Goal: Information Seeking & Learning: Find specific fact

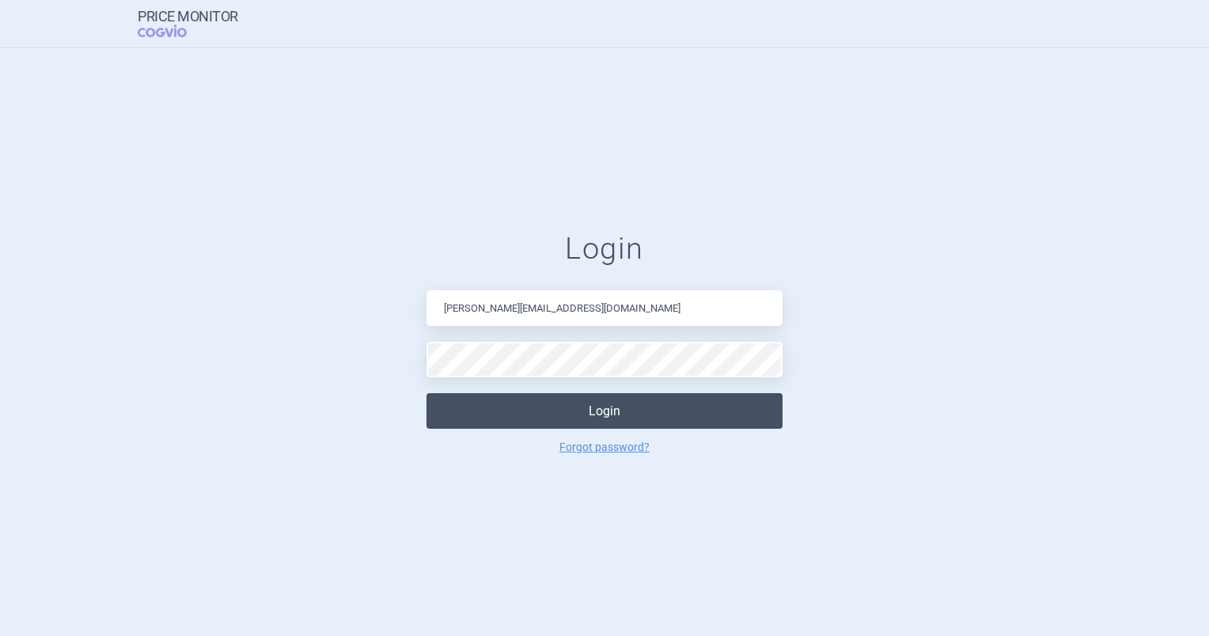
click at [516, 417] on button "Login" at bounding box center [604, 411] width 356 height 36
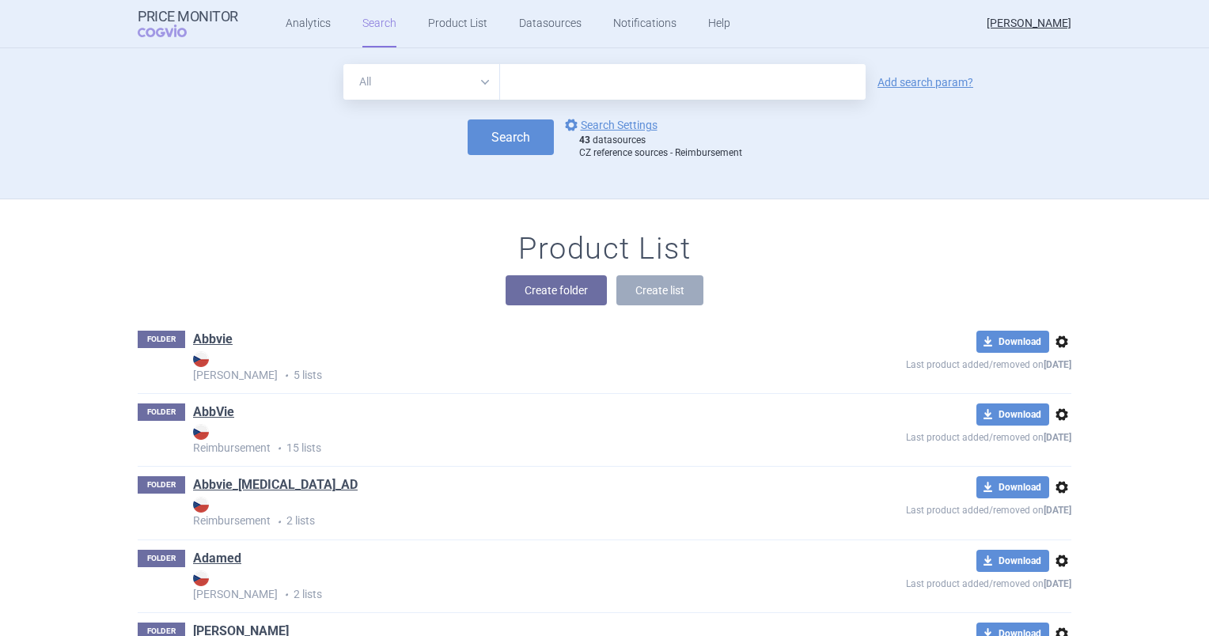
click at [553, 82] on input "text" at bounding box center [682, 82] width 365 height 36
type input "[MEDICAL_DATA]"
click at [892, 80] on link "Add search param?" at bounding box center [925, 82] width 96 height 11
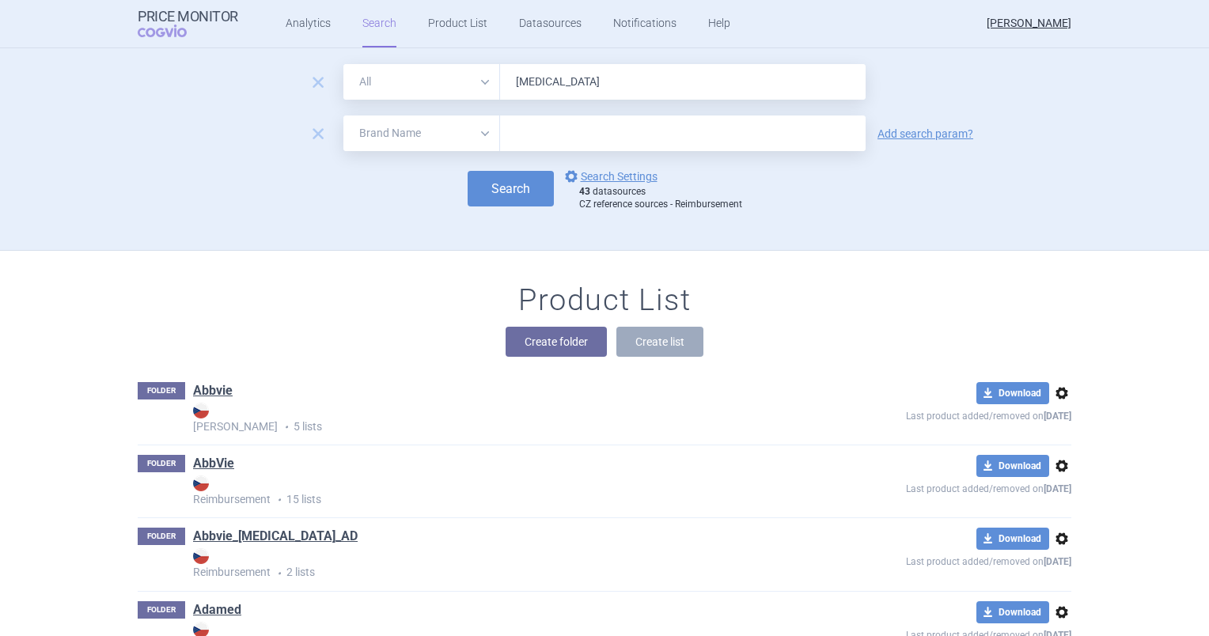
click at [390, 141] on select "All Brand Name ATC Company Active Substance Country Newer than" at bounding box center [421, 133] width 157 height 36
select select "newerThan"
click at [343, 115] on select "All Brand Name ATC Company Active Substance Country Newer than" at bounding box center [421, 133] width 157 height 36
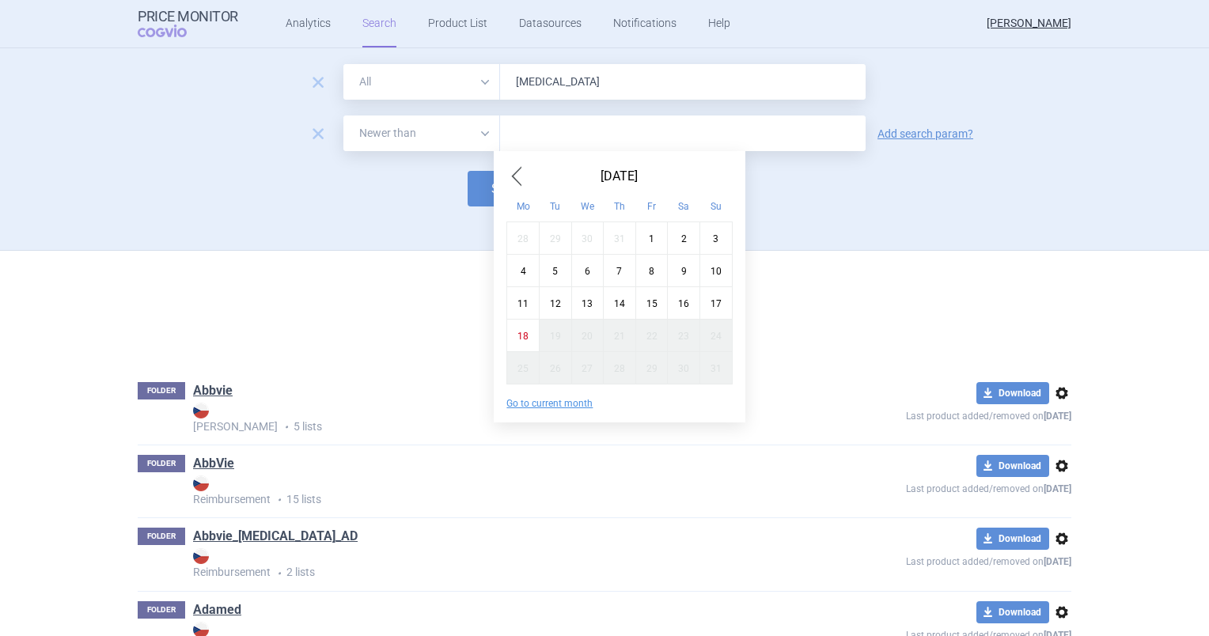
click at [520, 136] on input "text" at bounding box center [682, 133] width 365 height 36
click at [513, 176] on span "Previous Month" at bounding box center [515, 176] width 19 height 25
click at [554, 233] on div "1" at bounding box center [555, 237] width 32 height 32
type input "1. 7. 2025"
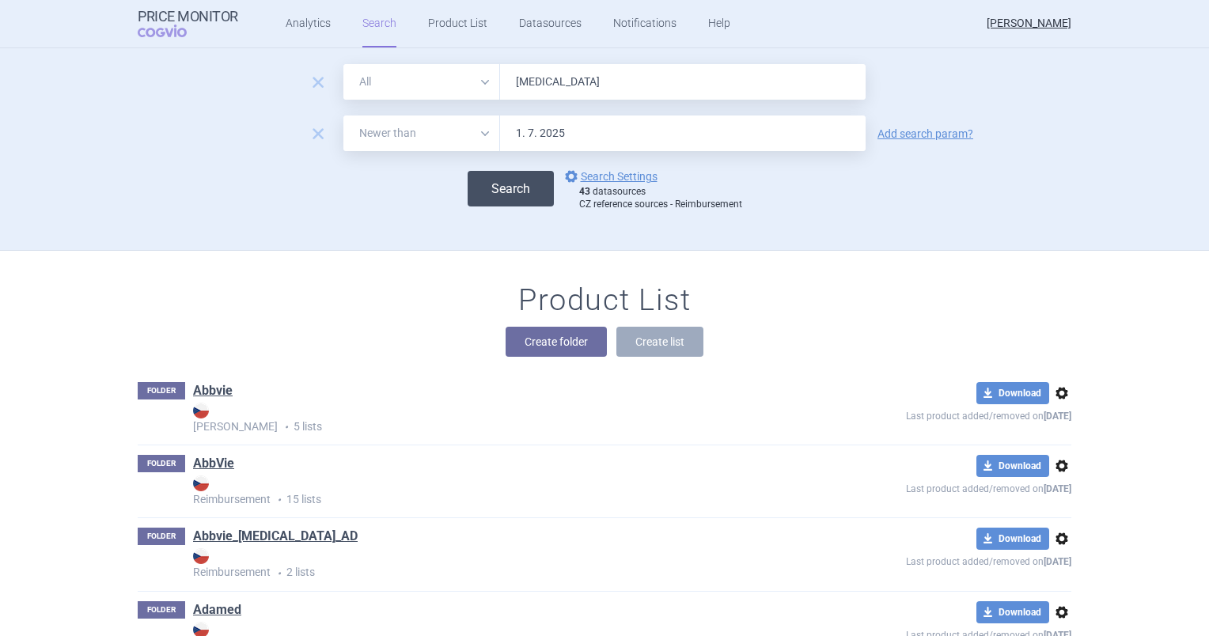
click at [499, 198] on button "Search" at bounding box center [510, 189] width 86 height 36
select select "newerThan"
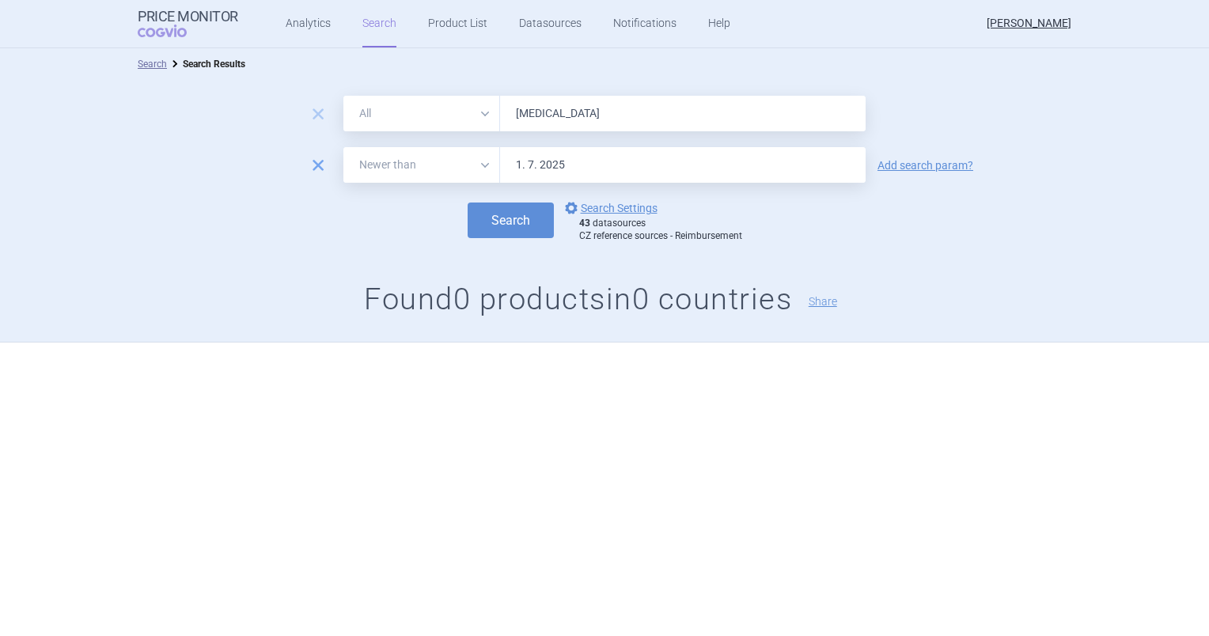
drag, startPoint x: 308, startPoint y: 179, endPoint x: 316, endPoint y: 158, distance: 22.0
click at [316, 158] on div "remove All Brand Name ATC Company Active Substance Country Newer than 1. 7. 202…" at bounding box center [604, 165] width 1209 height 36
click at [316, 158] on span "remove" at bounding box center [318, 165] width 22 height 22
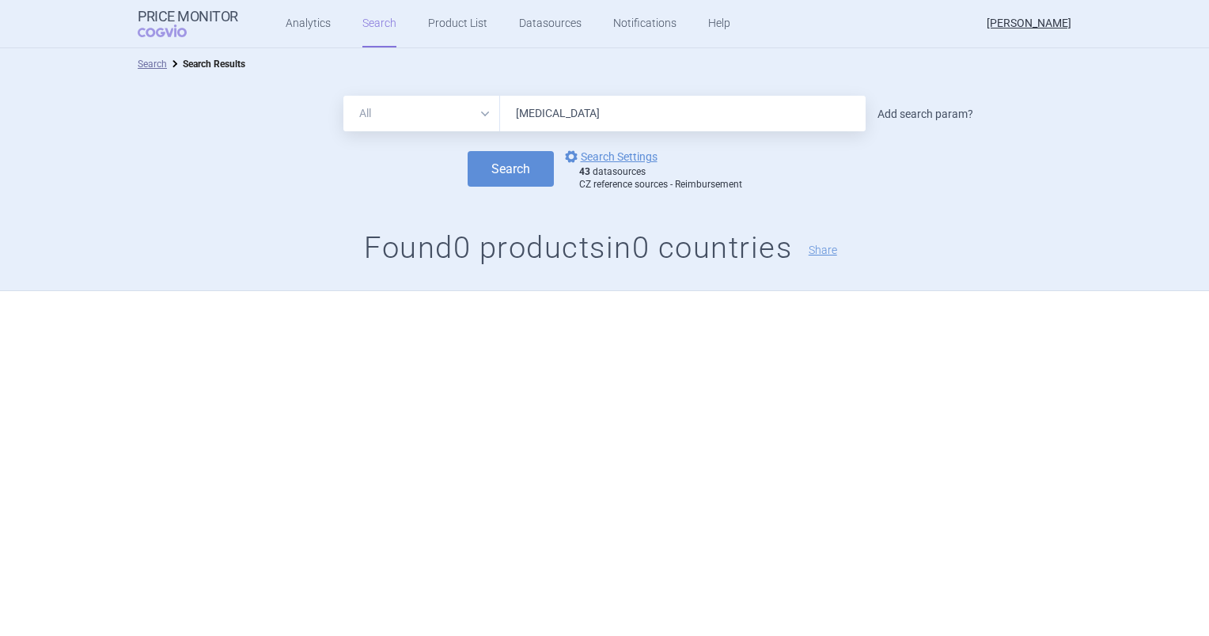
click at [957, 114] on link "Add search param?" at bounding box center [925, 113] width 96 height 11
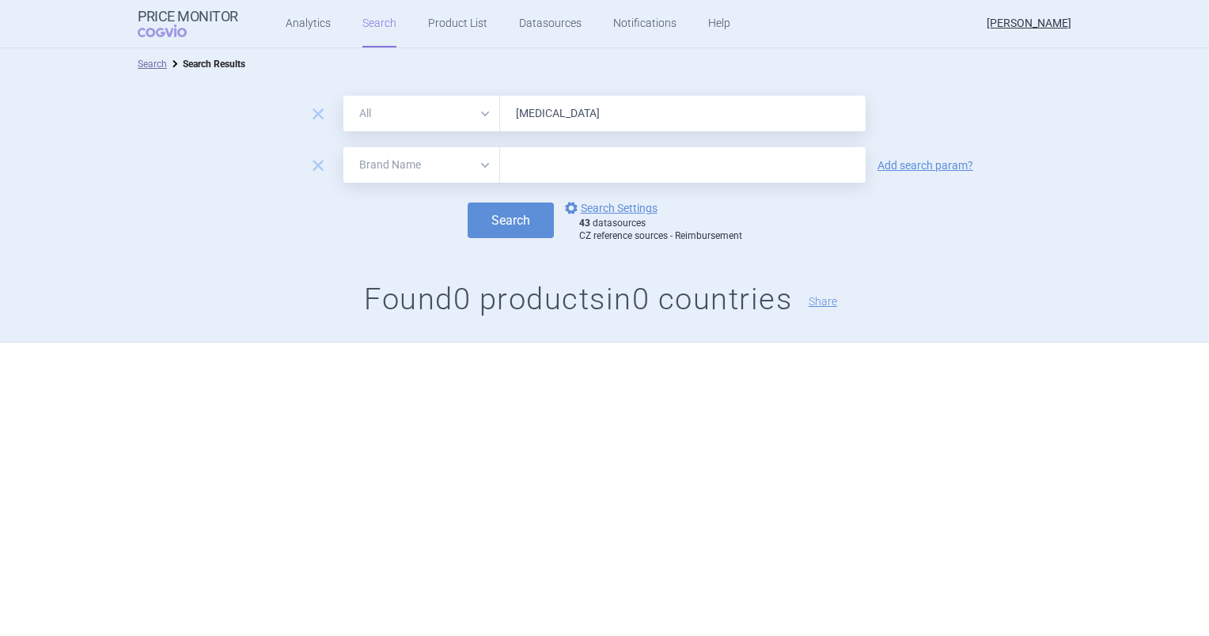
click at [395, 181] on select "All Brand Name ATC Company Active Substance Country Newer than" at bounding box center [421, 165] width 157 height 36
select select "country"
click at [343, 147] on select "All Brand Name ATC Company Active Substance Country Newer than" at bounding box center [421, 165] width 157 height 36
click at [530, 142] on form "remove All Brand Name ATC Company Active Substance Country Newer than [MEDICAL_…" at bounding box center [604, 169] width 1209 height 146
click at [529, 145] on form "remove All Brand Name ATC Company Active Substance Country Newer than [MEDICAL_…" at bounding box center [604, 169] width 1209 height 146
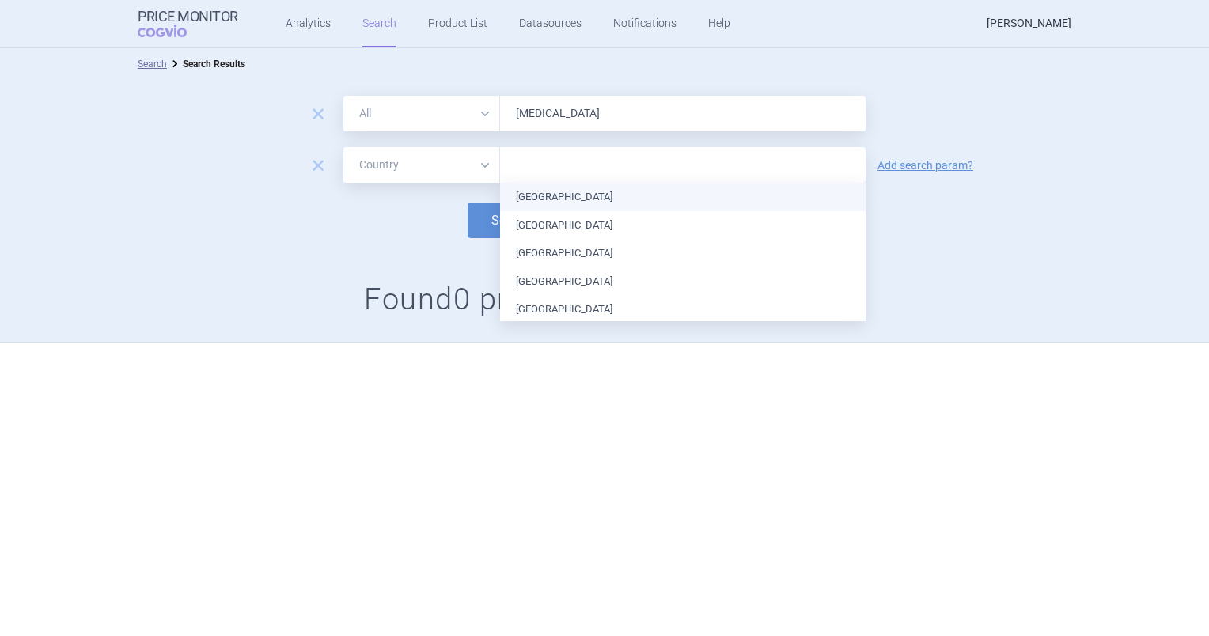
click at [525, 158] on input "text" at bounding box center [683, 165] width 350 height 21
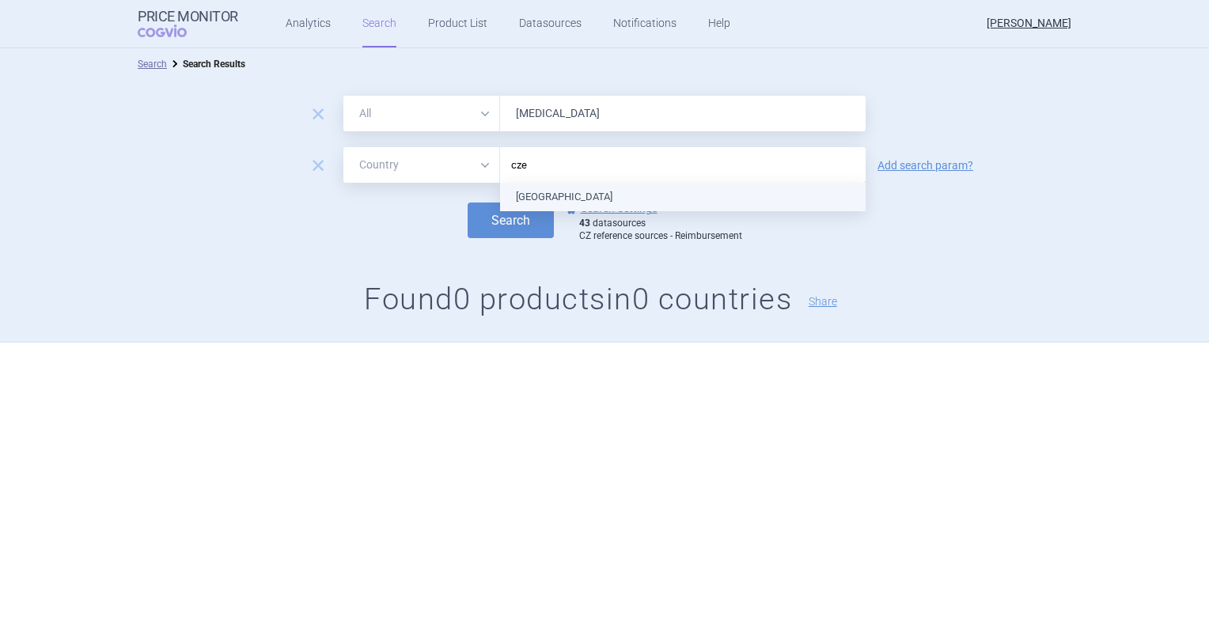
type input "czec"
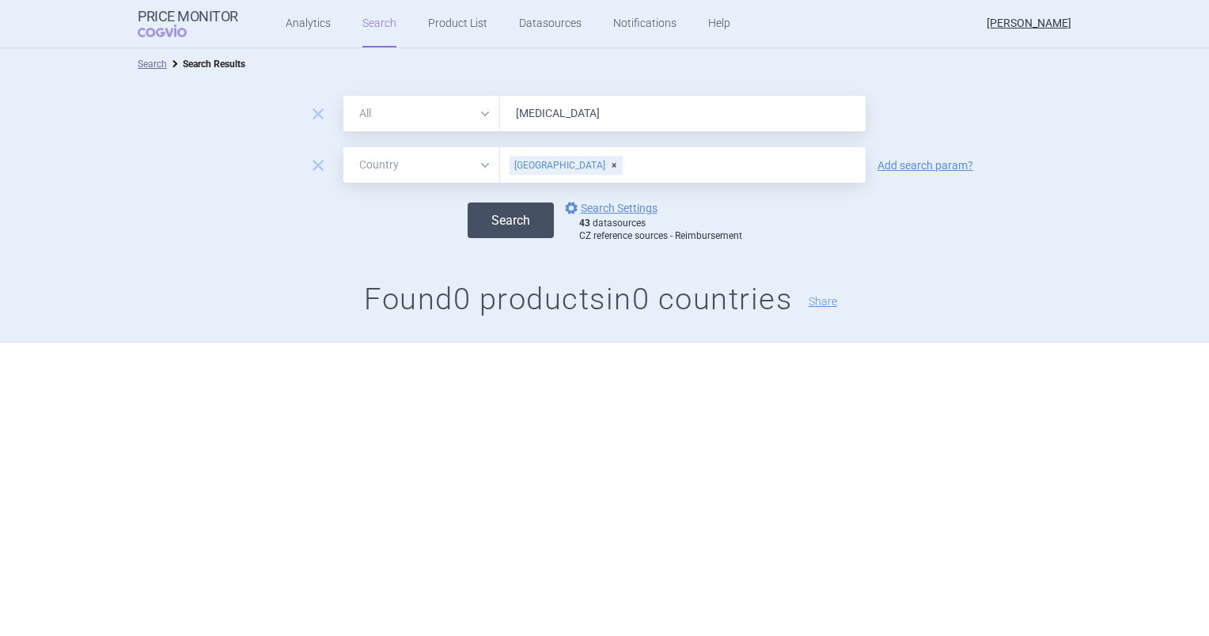
click at [475, 225] on button "Search" at bounding box center [510, 220] width 86 height 36
click at [462, 210] on div "Search options Search Settings 43 datasources CZ reference sources - Reimbursem…" at bounding box center [604, 221] width 1209 height 44
click at [497, 220] on button "Search" at bounding box center [510, 220] width 86 height 36
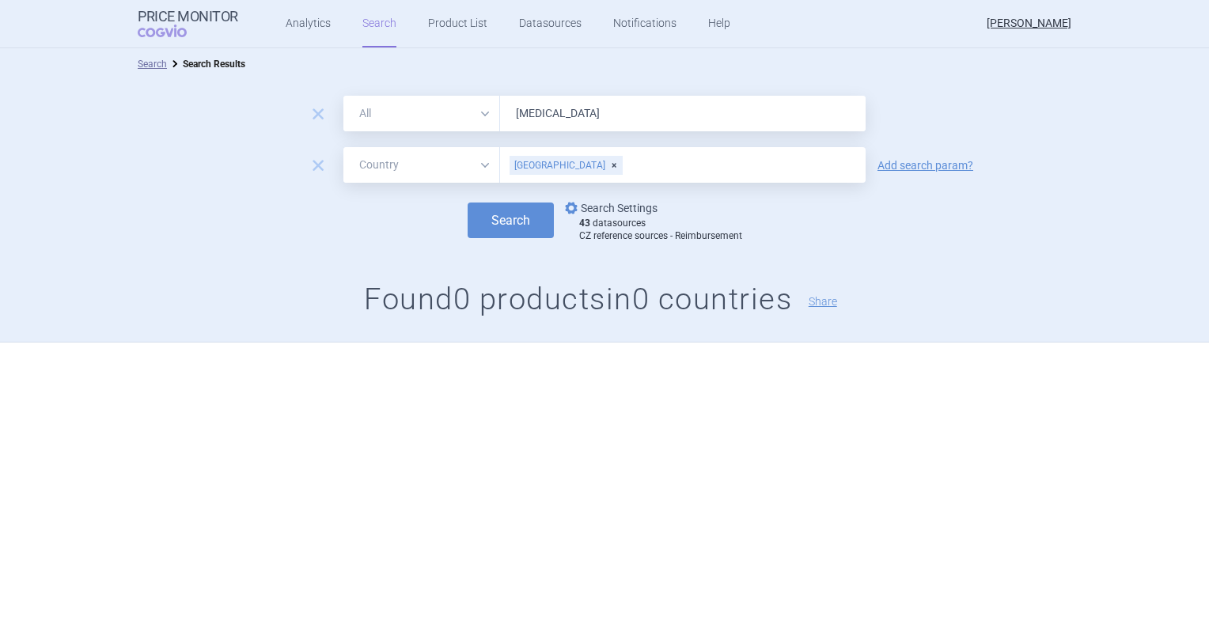
click at [598, 203] on link "options Search Settings" at bounding box center [610, 208] width 96 height 19
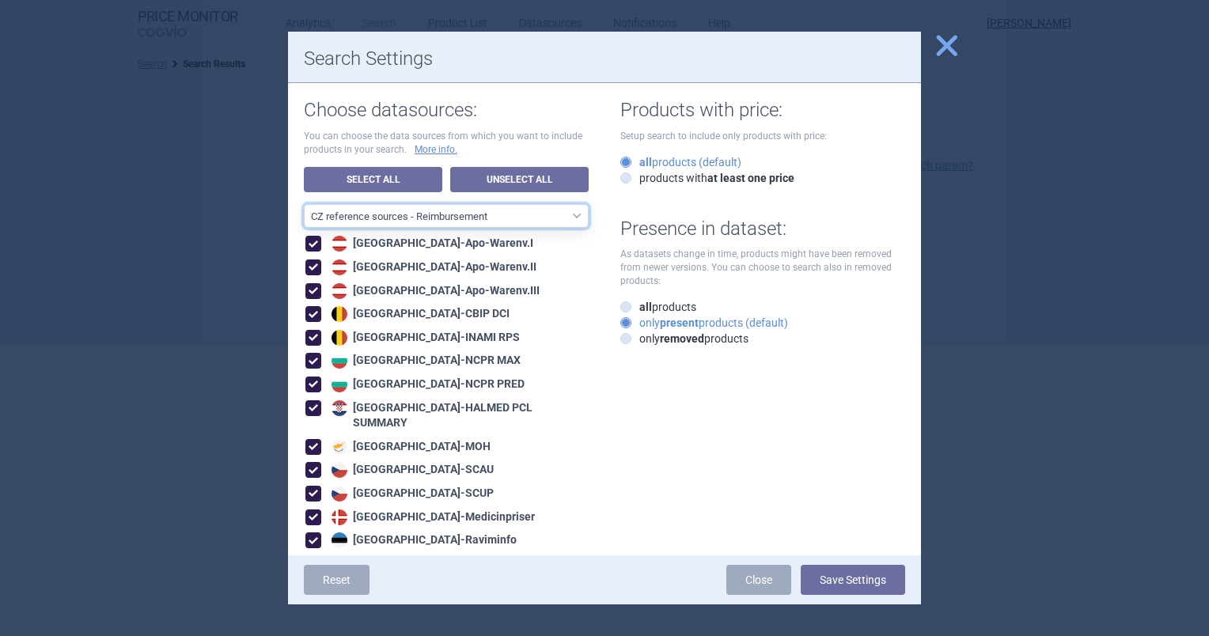
click at [441, 227] on select "All data sources CZ reference sources - Reimbursement SK reference sources - Of…" at bounding box center [446, 216] width 285 height 24
select select "ALL_DATA_SOURCES_ID"
click at [304, 204] on select "All data sources CZ reference sources - Reimbursement SK reference sources - Of…" at bounding box center [446, 216] width 285 height 24
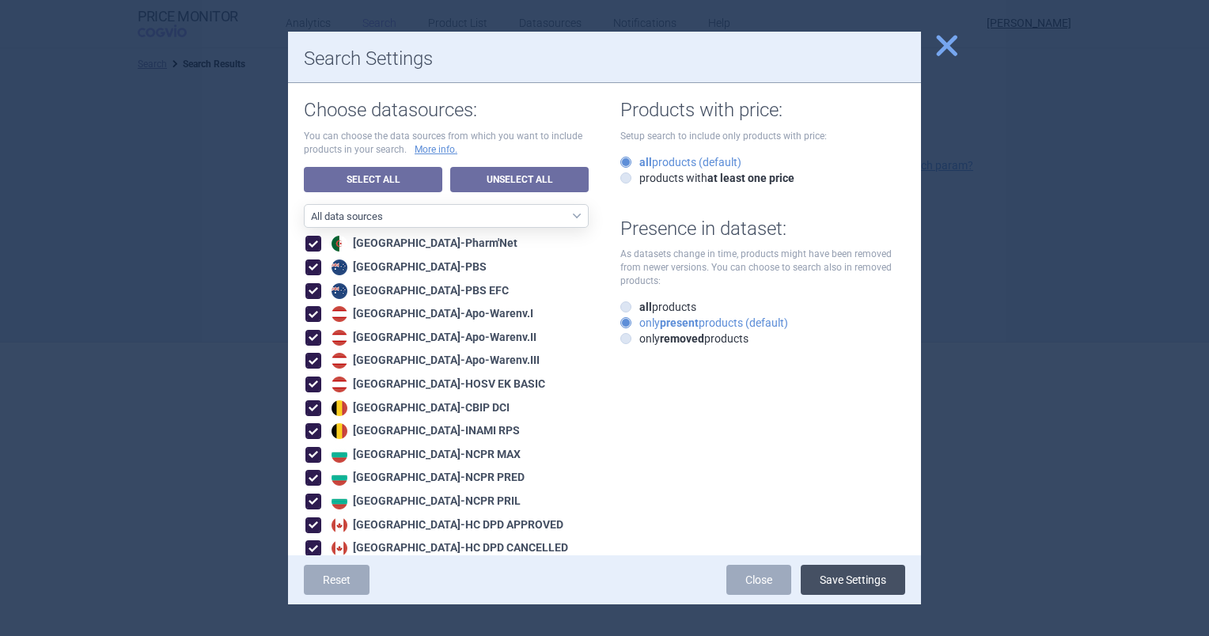
click at [837, 575] on button "Save Settings" at bounding box center [852, 580] width 104 height 30
